Goal: Task Accomplishment & Management: Manage account settings

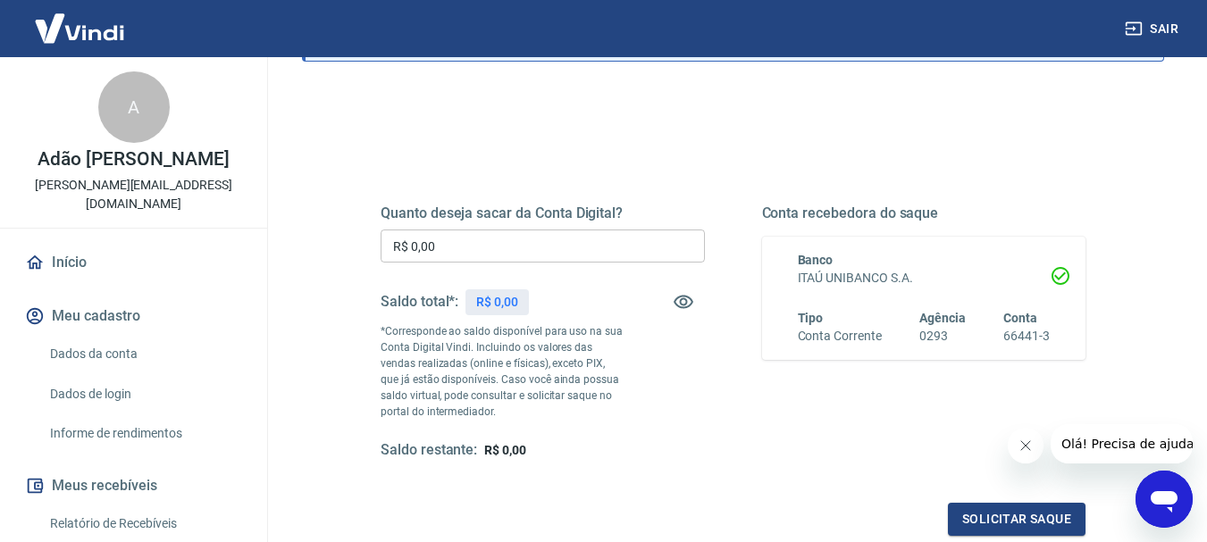
scroll to position [179, 0]
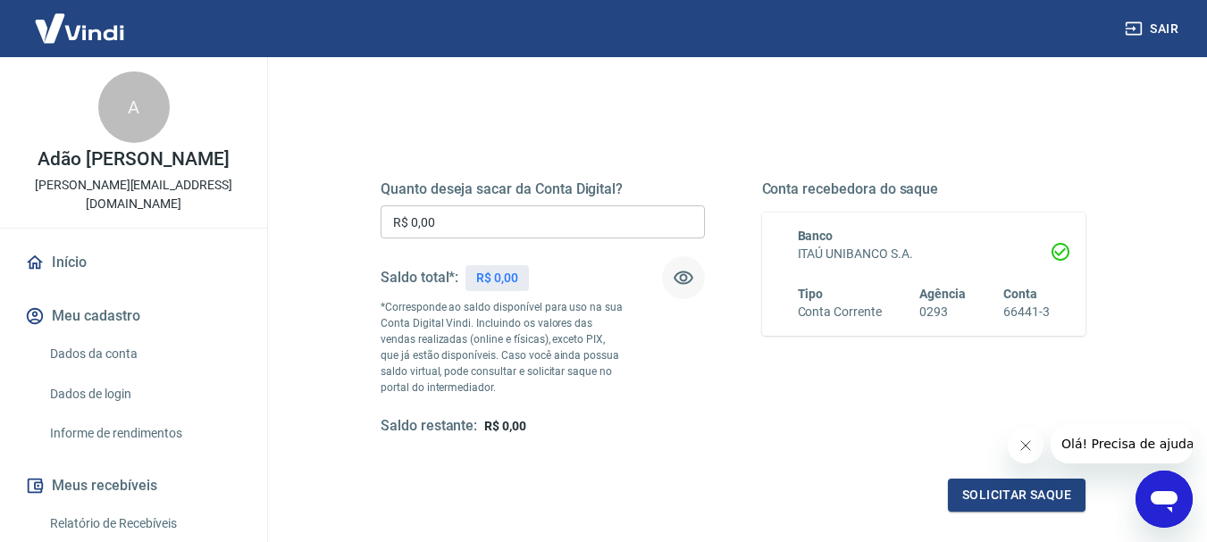
click at [679, 275] on icon "button" at bounding box center [683, 277] width 21 height 21
click at [679, 275] on icon "button" at bounding box center [684, 278] width 20 height 17
click at [604, 224] on input "R$ 0,00" at bounding box center [543, 222] width 324 height 33
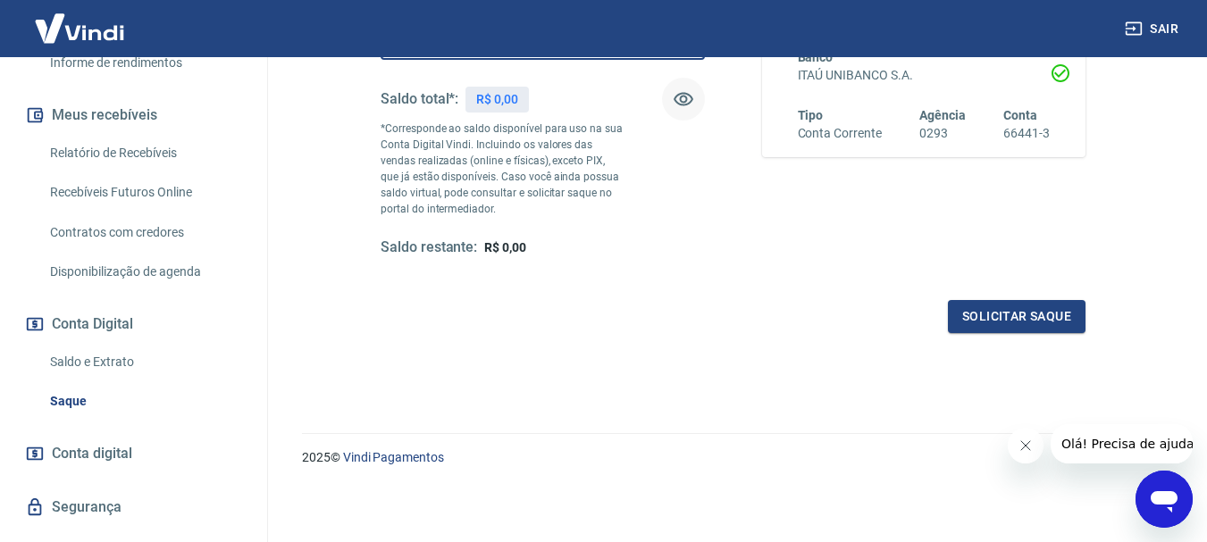
scroll to position [409, 0]
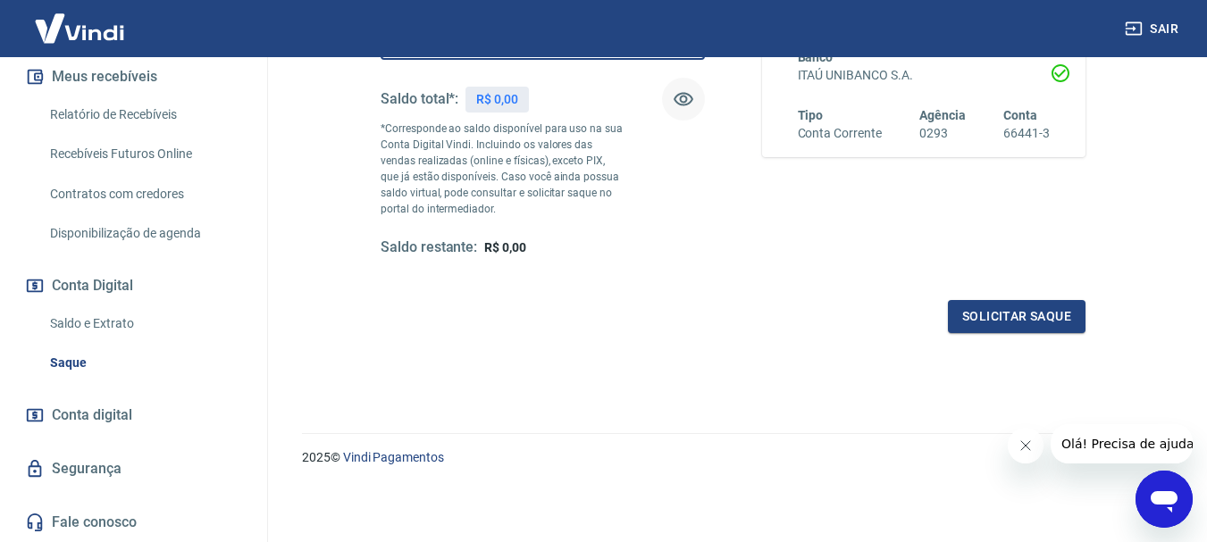
click at [105, 405] on span "Conta digital" at bounding box center [92, 415] width 80 height 25
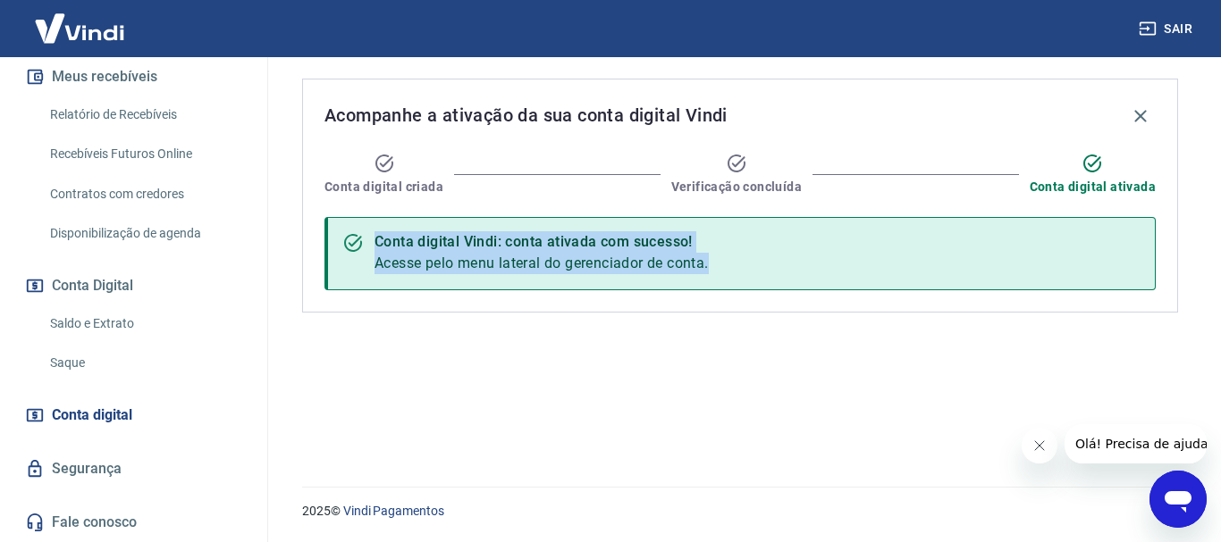
drag, startPoint x: 1215, startPoint y: 154, endPoint x: 1214, endPoint y: 355, distance: 201.1
click at [1220, 340] on div "Acompanhe a ativação da sua conta digital Vindi Conta digital criada Verificaçã…" at bounding box center [740, 261] width 962 height 408
click at [924, 328] on div "Acompanhe a ativação da sua conta digital Vindi Conta digital criada Verificaçã…" at bounding box center [740, 261] width 919 height 408
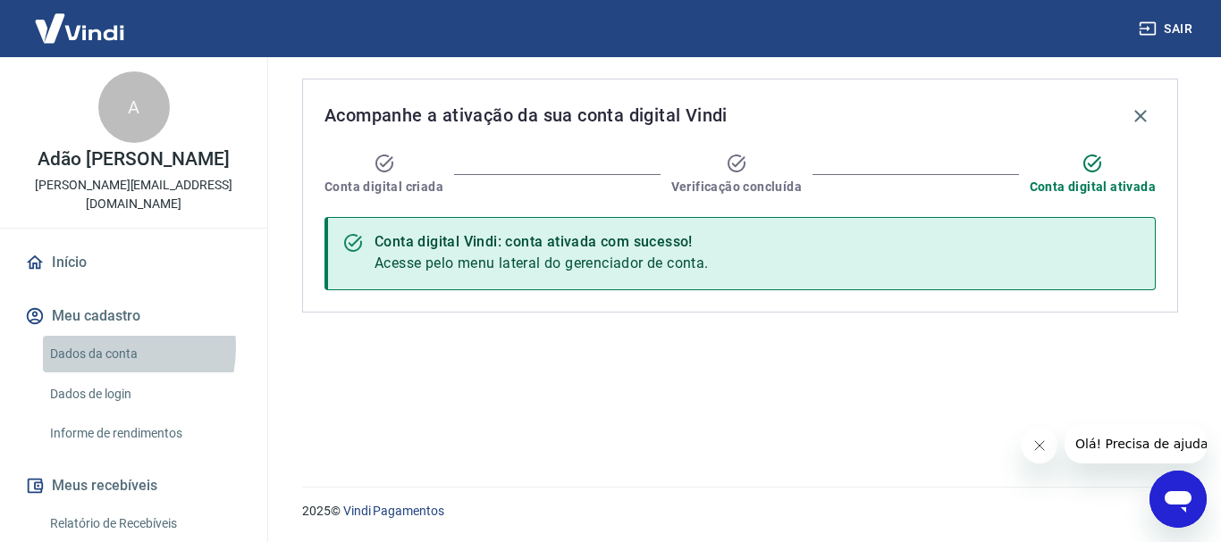
click at [100, 348] on link "Dados da conta" at bounding box center [144, 354] width 203 height 37
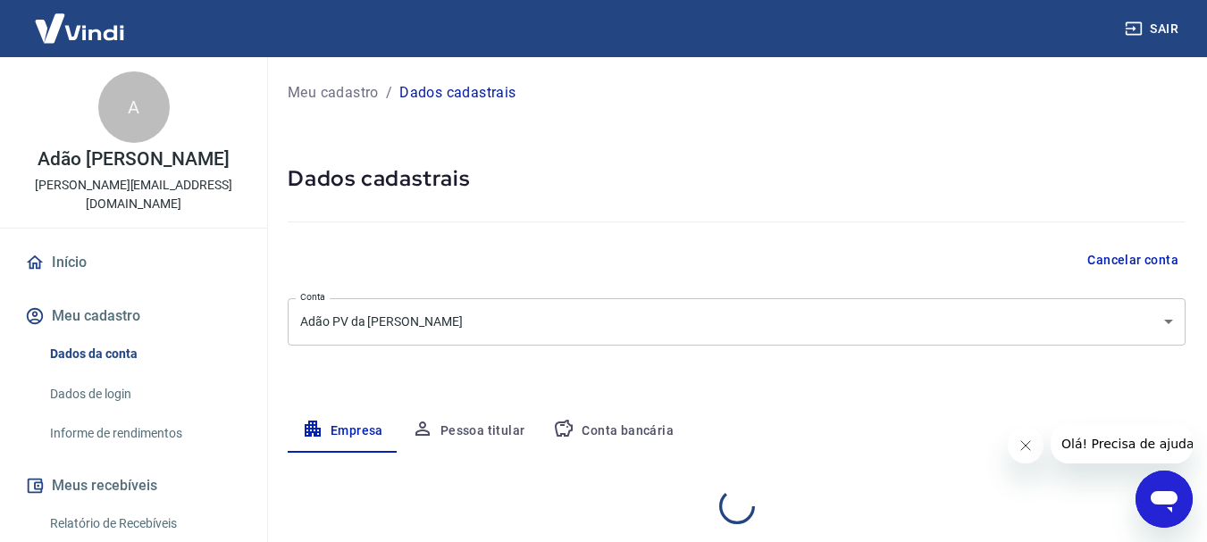
select select "RS"
select select "business"
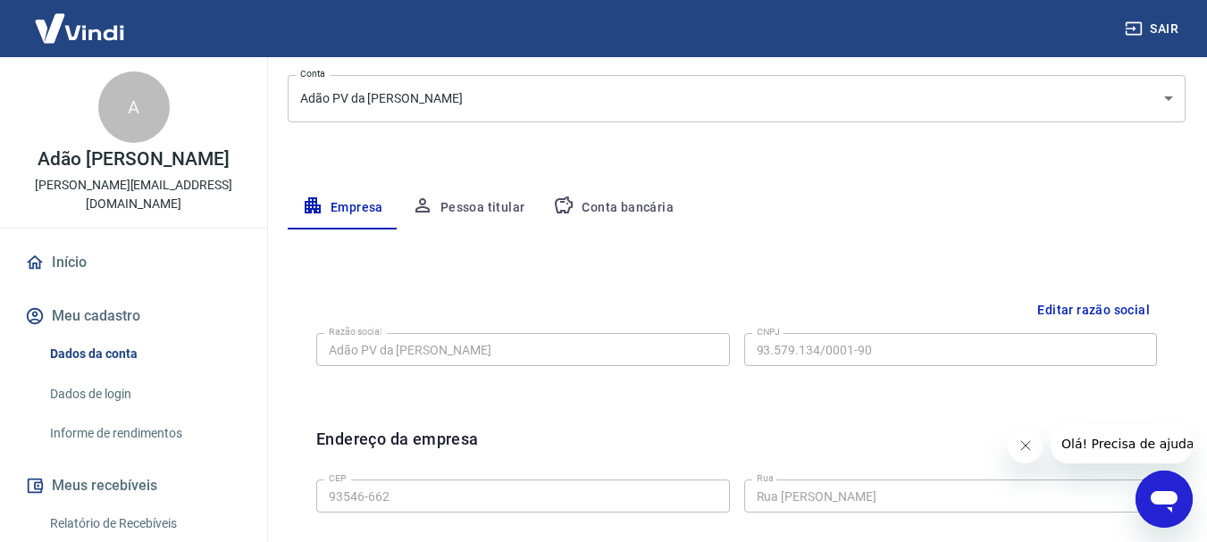
scroll to position [158, 0]
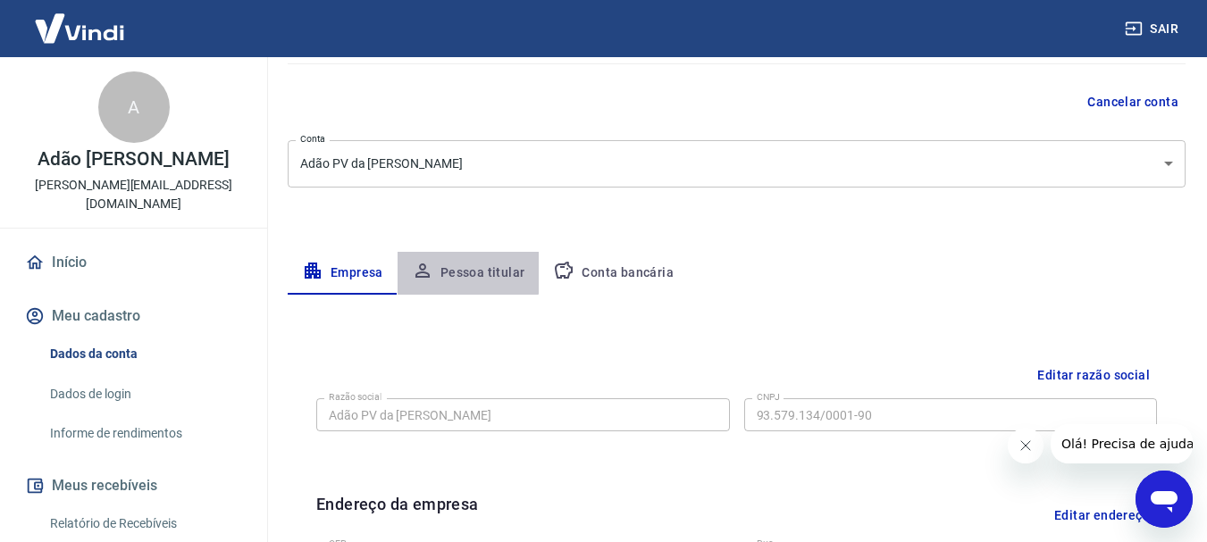
click at [451, 263] on button "Pessoa titular" at bounding box center [469, 273] width 142 height 43
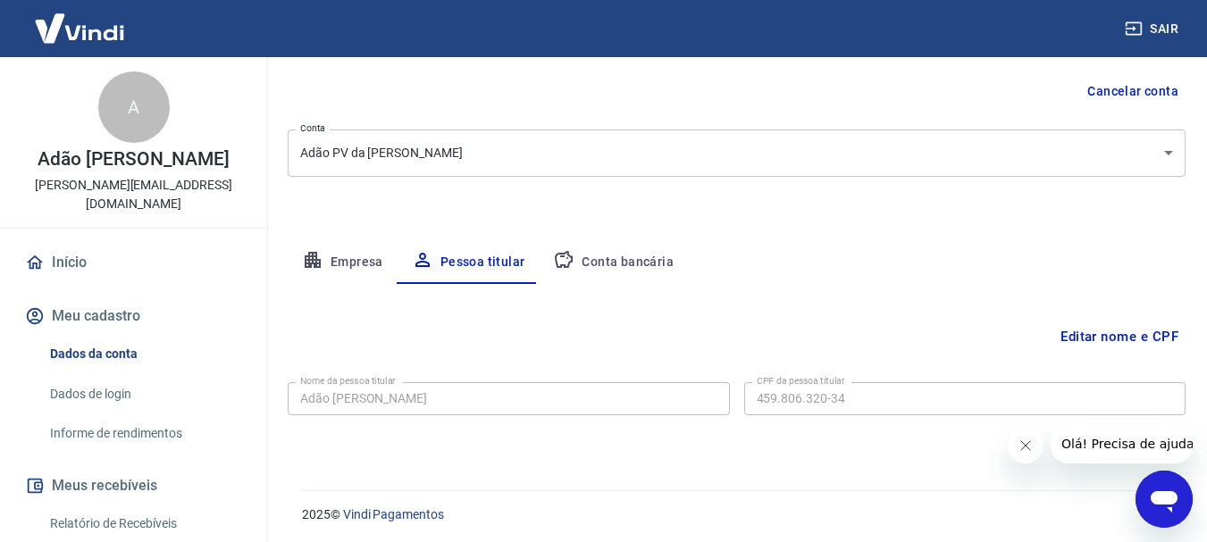
scroll to position [172, 0]
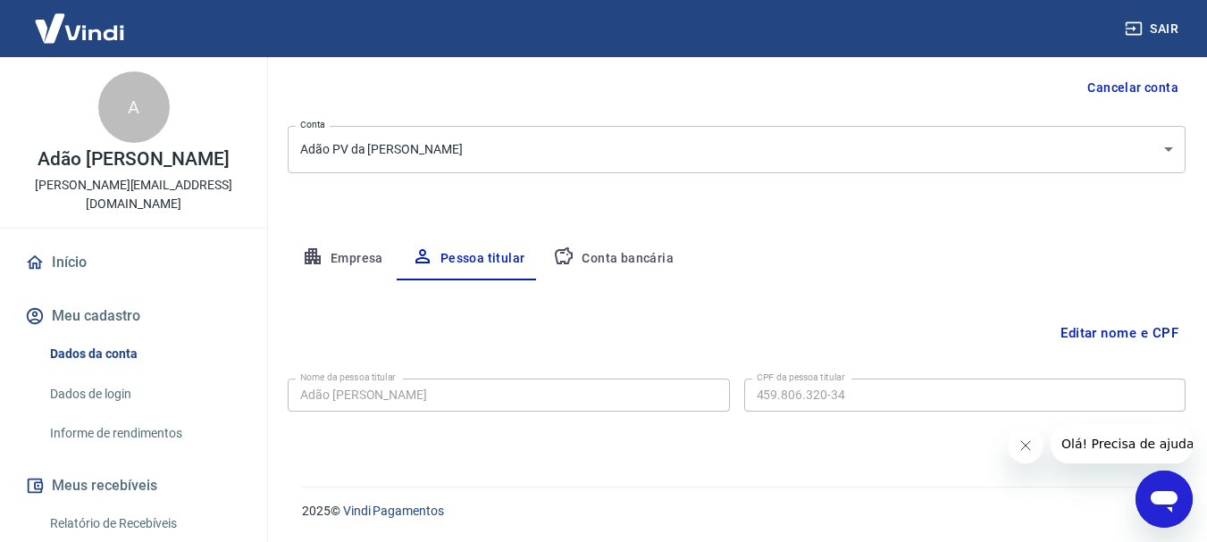
click at [600, 248] on button "Conta bancária" at bounding box center [613, 259] width 149 height 43
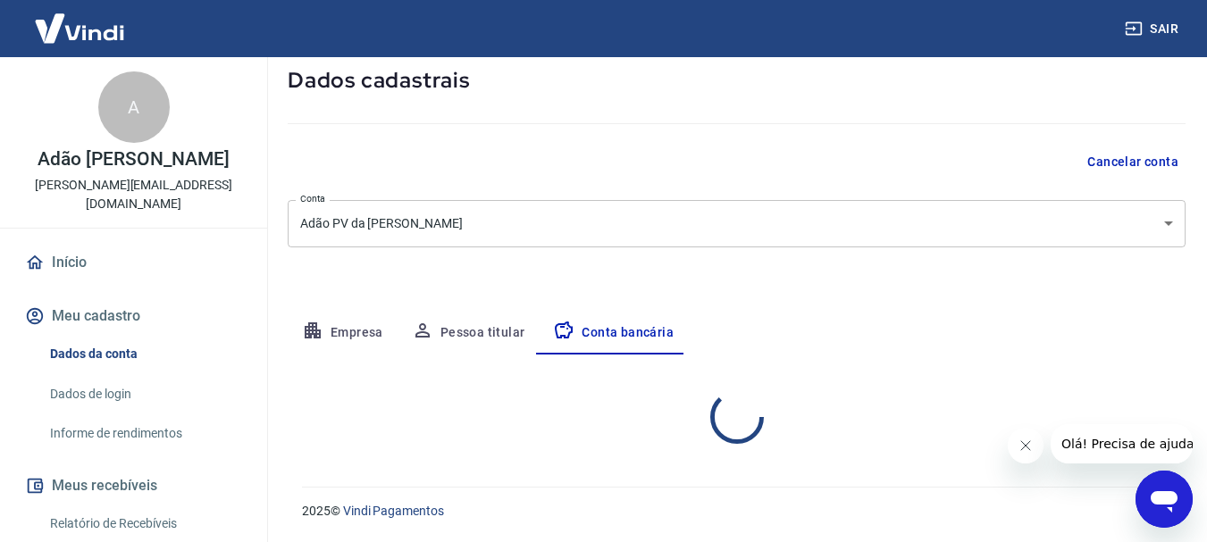
select select "1"
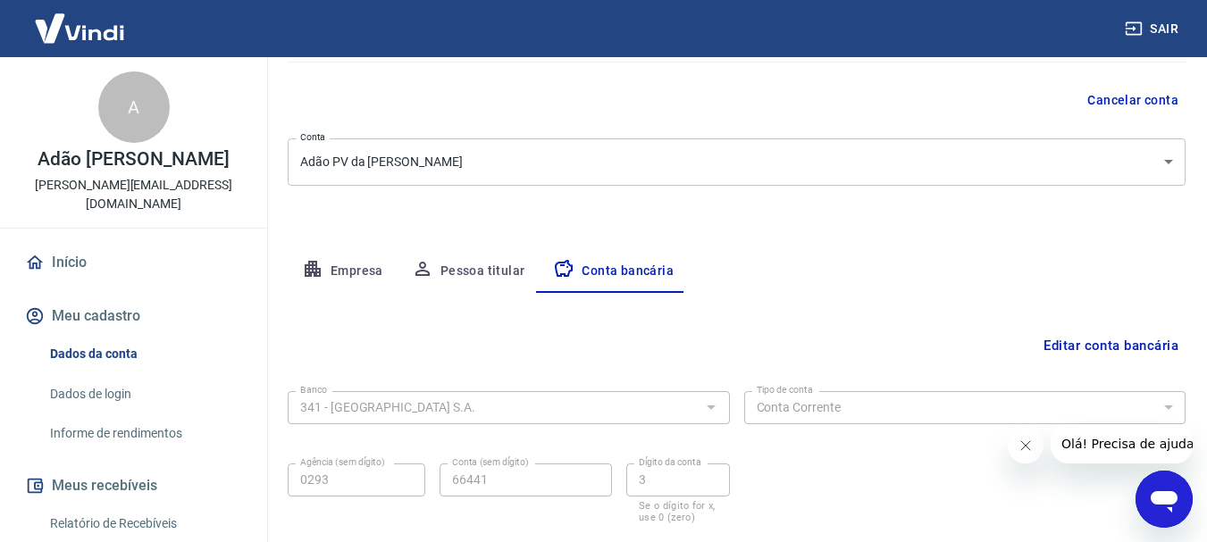
scroll to position [0, 0]
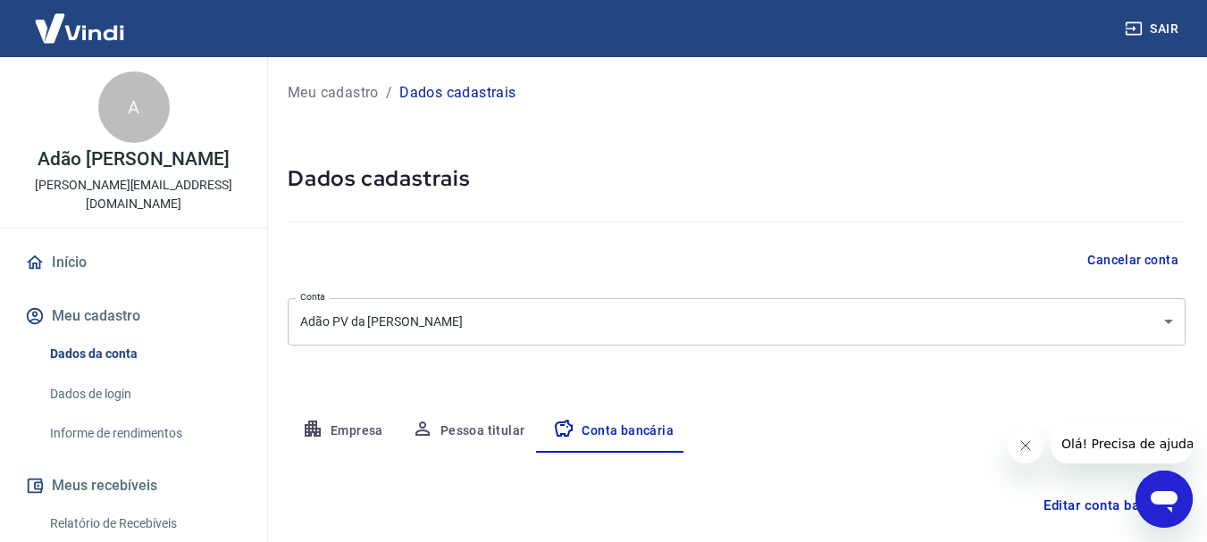
click at [1148, 35] on button "Sair" at bounding box center [1154, 29] width 64 height 33
